Goal: Transaction & Acquisition: Purchase product/service

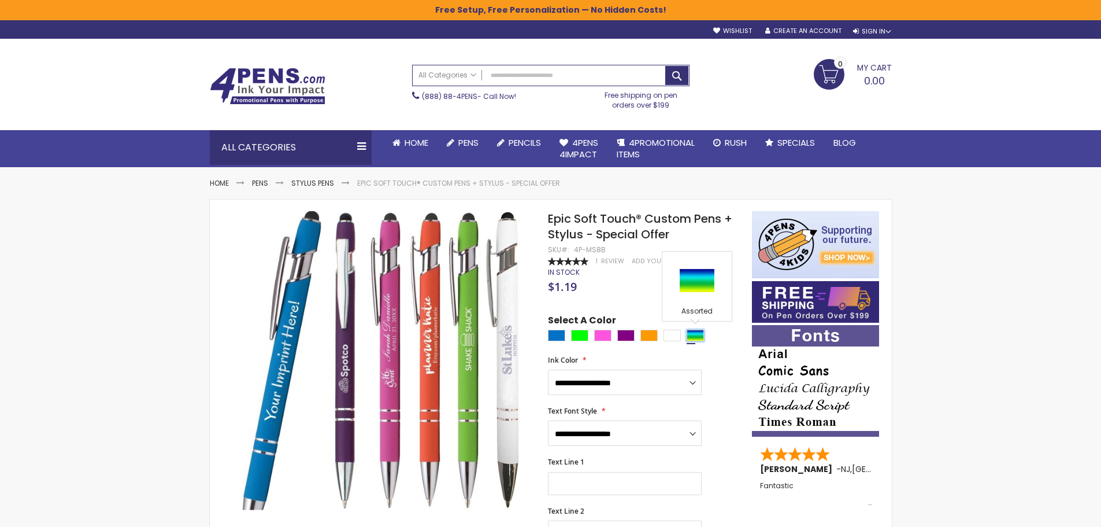
click at [687, 337] on div "Assorted" at bounding box center [695, 336] width 17 height 12
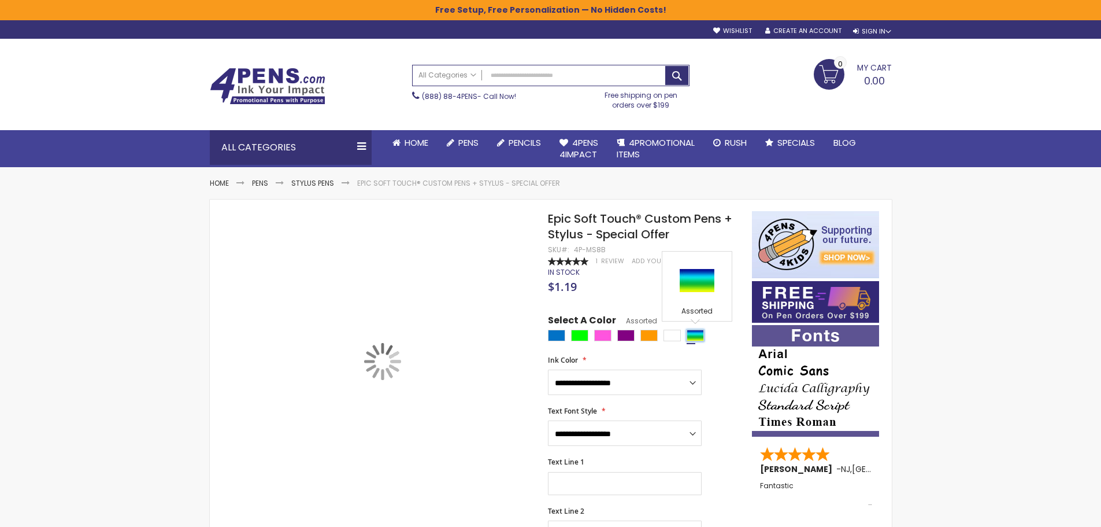
type input "****"
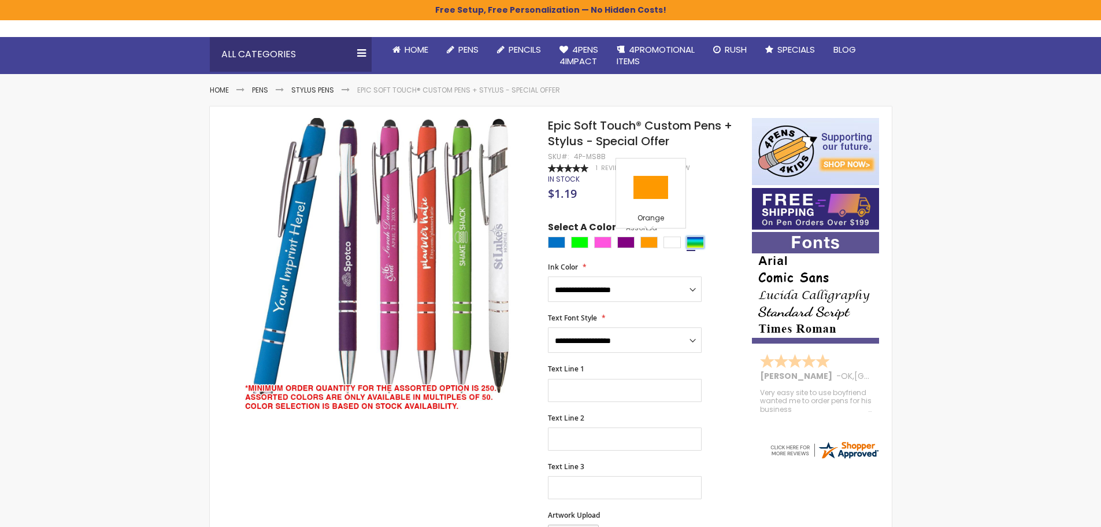
scroll to position [231, 0]
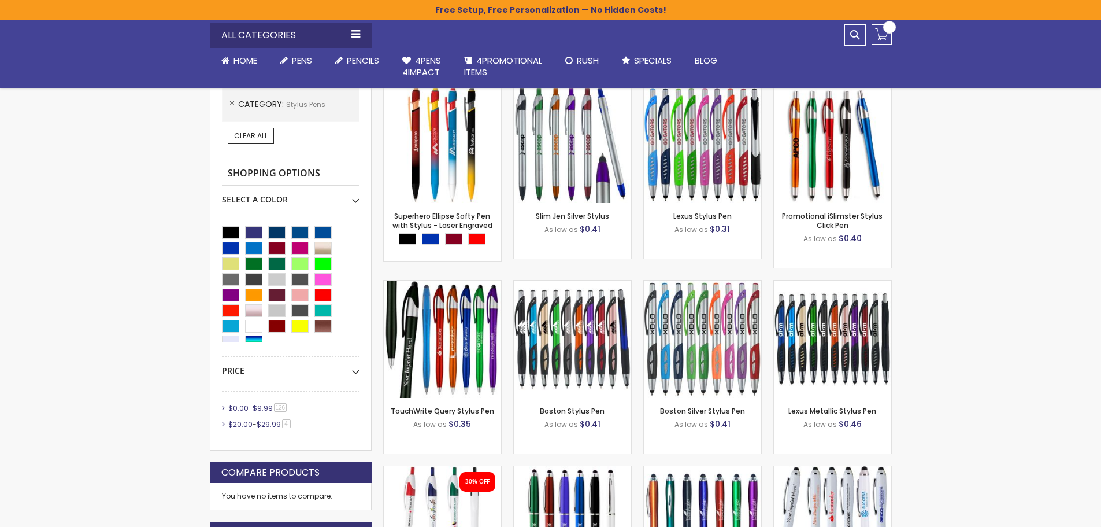
scroll to position [231, 0]
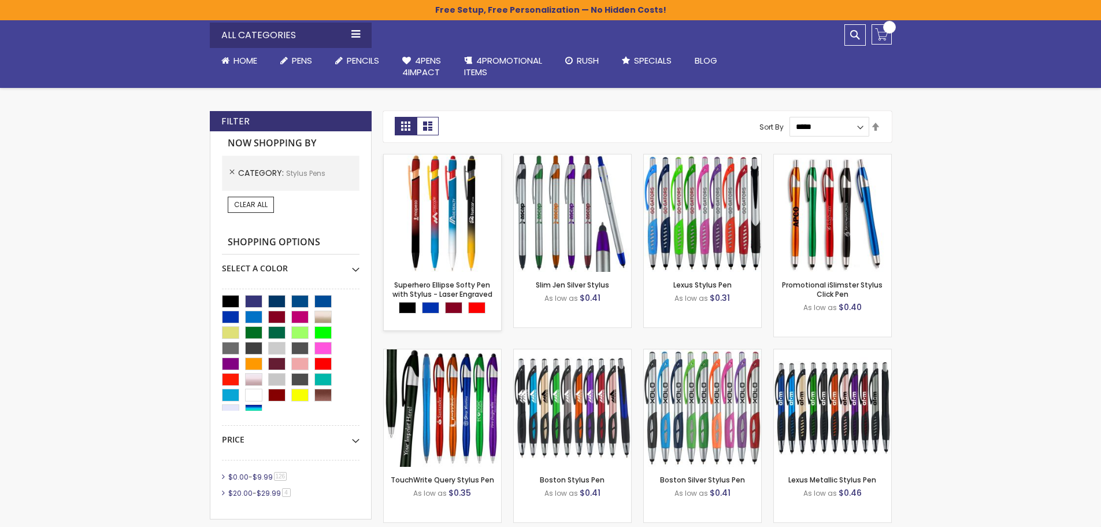
click at [450, 242] on div "Superhero Ellipse Softy Pen with Stylus - Laser Engraved Out of stock" at bounding box center [442, 242] width 119 height 177
click at [421, 209] on img at bounding box center [442, 212] width 117 height 117
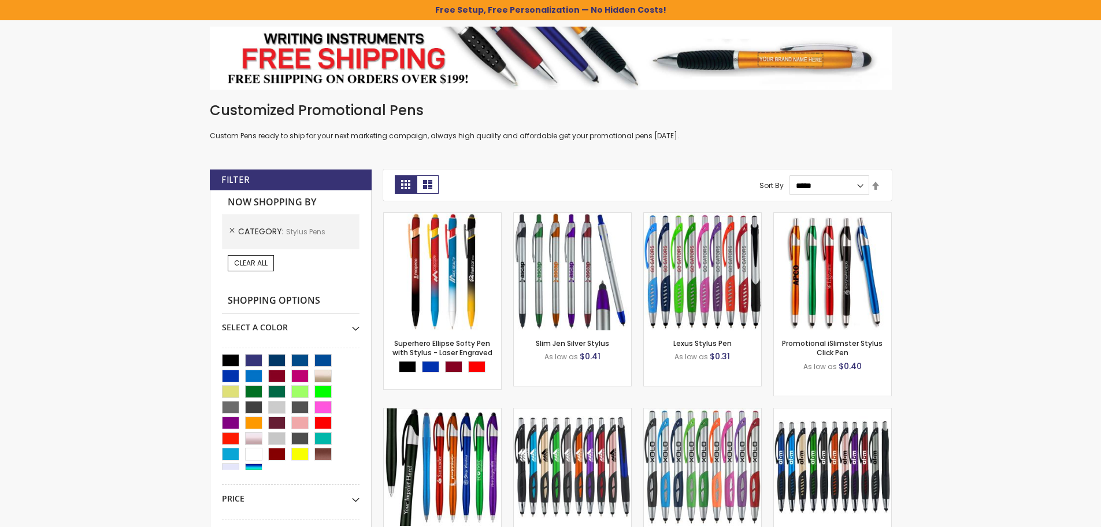
scroll to position [191, 0]
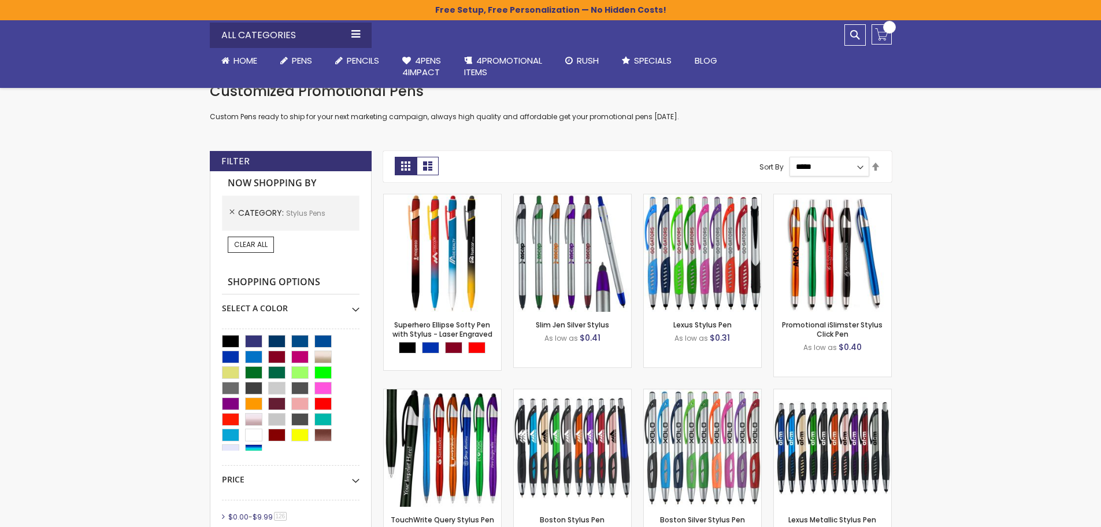
click at [859, 168] on select "**********" at bounding box center [830, 167] width 80 height 20
click at [884, 170] on div "View as Grid List 130 items Page You're currently reading page 1 Page 2 Page 3 …" at bounding box center [637, 166] width 509 height 31
click at [881, 170] on div "View as Grid List 130 items Page You're currently reading page 1 Page 2 Page 3 …" at bounding box center [637, 166] width 509 height 31
click at [878, 168] on link "Set Descending Direction" at bounding box center [875, 167] width 9 height 13
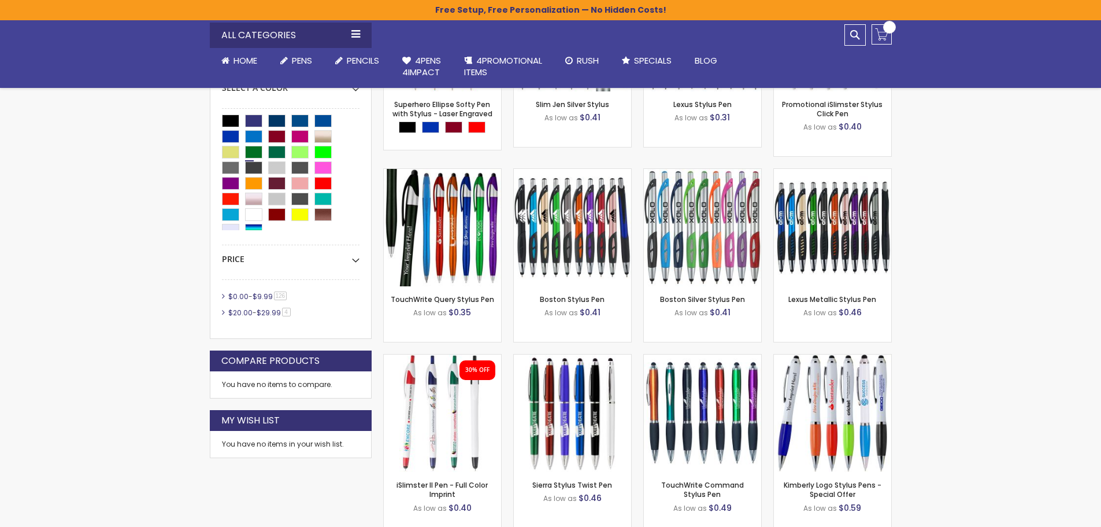
scroll to position [347, 0]
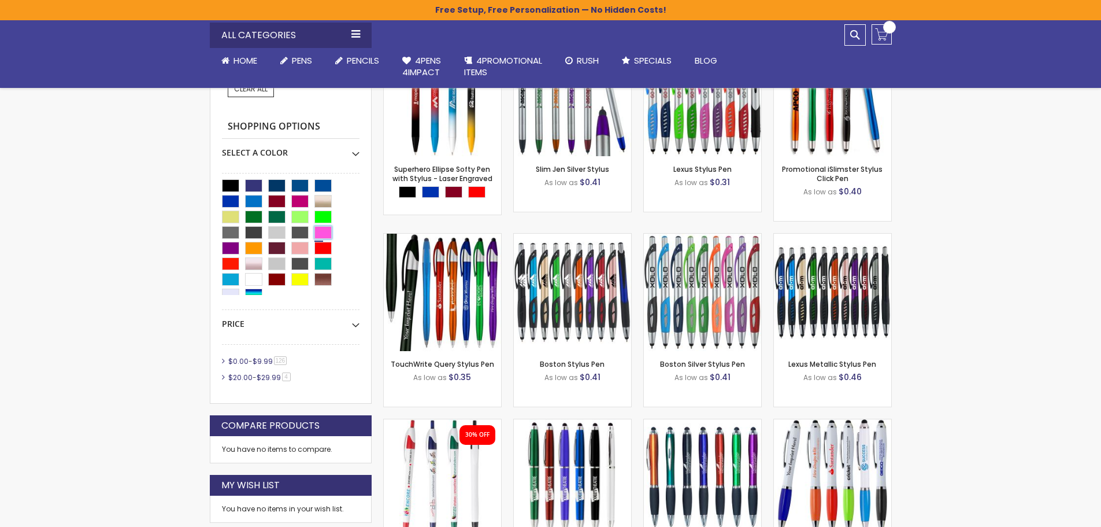
click at [321, 234] on div "Pink" at bounding box center [323, 232] width 17 height 13
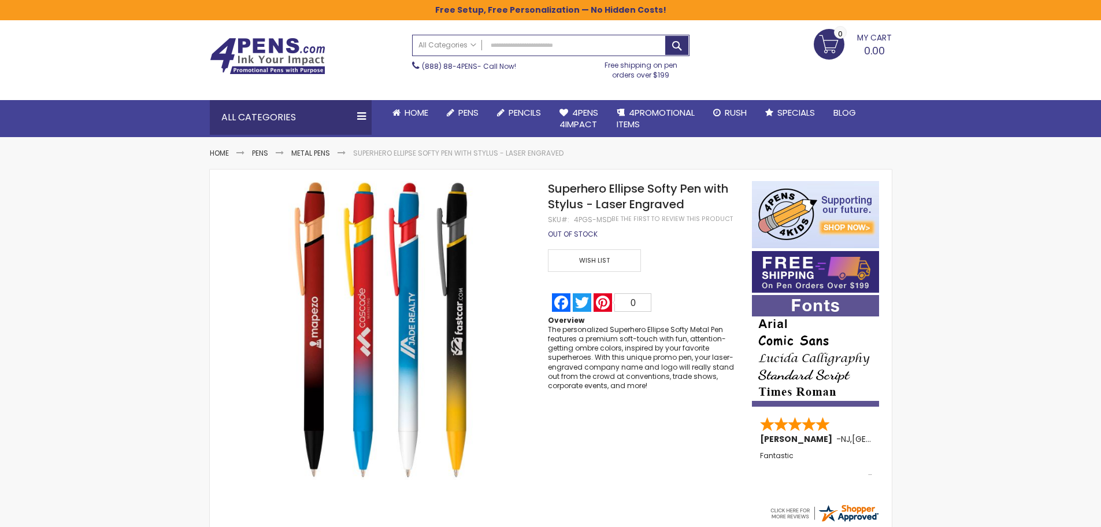
scroll to position [58, 0]
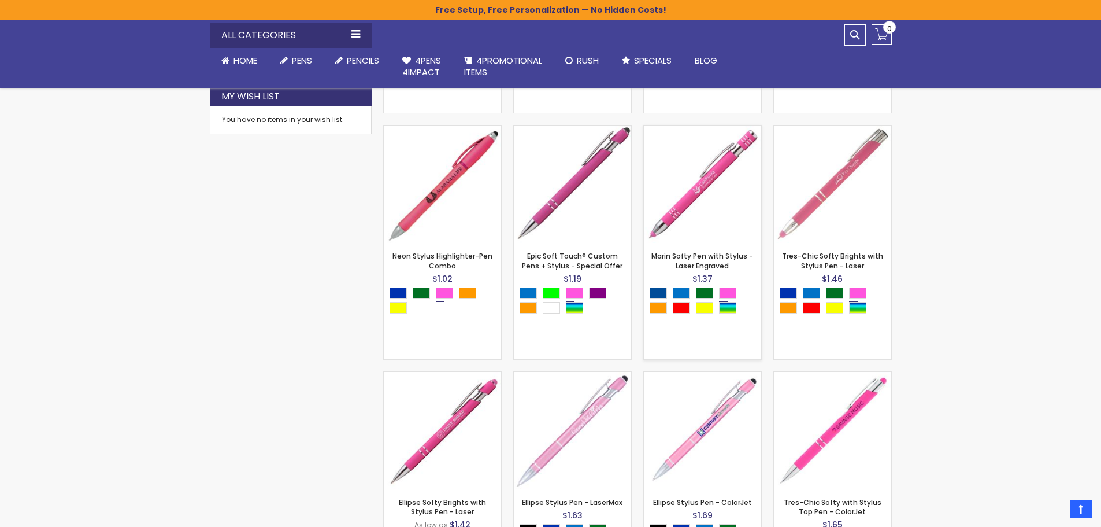
scroll to position [809, 0]
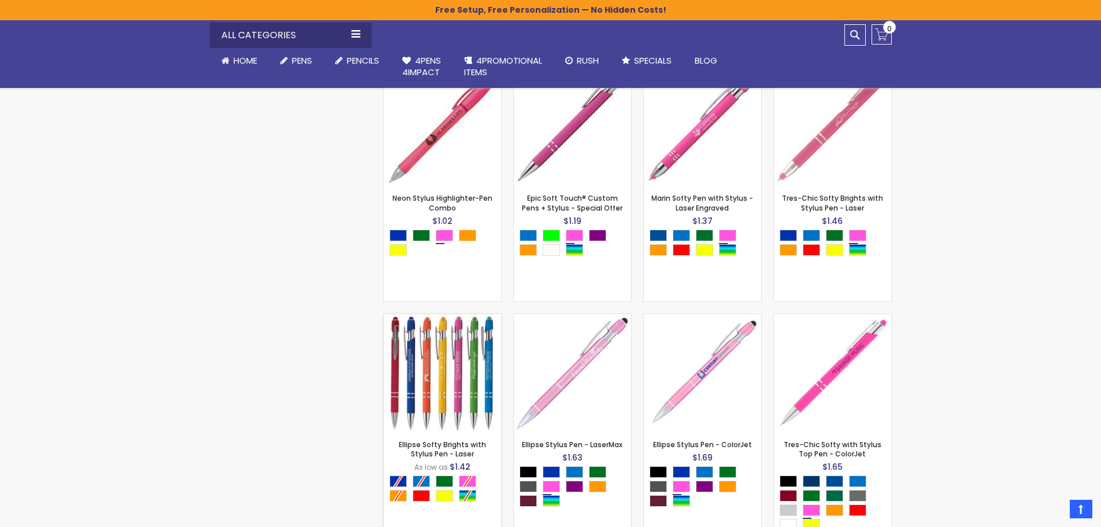
click at [427, 386] on img at bounding box center [442, 372] width 117 height 117
